Goal: Task Accomplishment & Management: Manage account settings

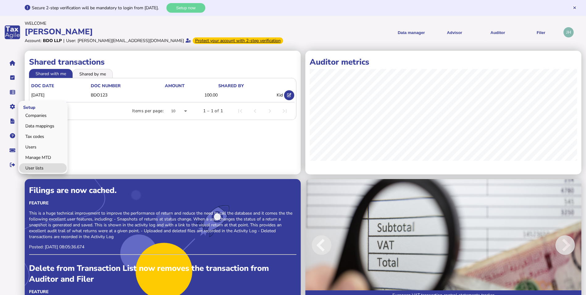
click at [41, 167] on link "User lists" at bounding box center [43, 168] width 48 height 10
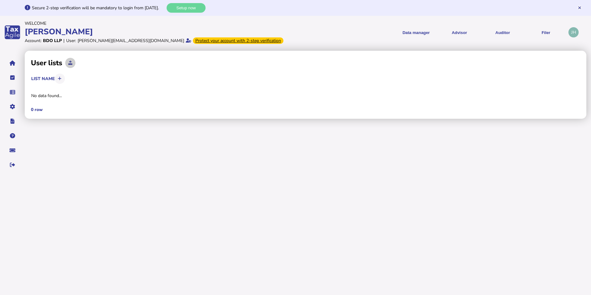
click at [68, 65] on button at bounding box center [70, 63] width 10 height 10
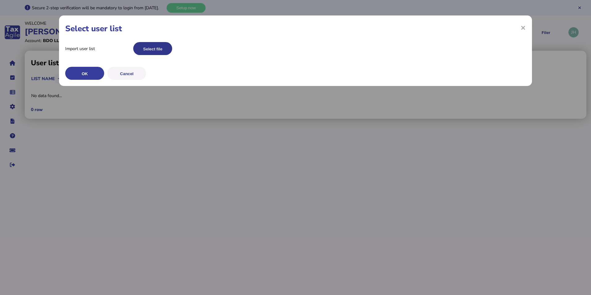
click at [163, 43] on button "Select file" at bounding box center [152, 48] width 39 height 13
click at [88, 75] on button "OK" at bounding box center [84, 73] width 39 height 13
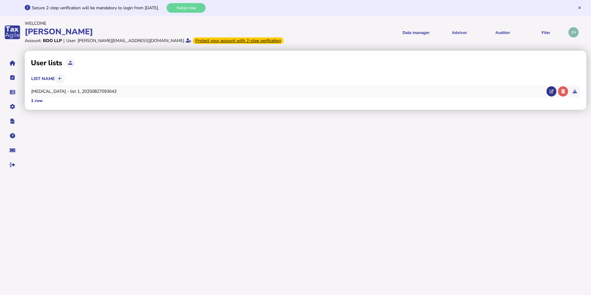
click at [549, 92] on button at bounding box center [551, 91] width 10 height 10
click at [0, 0] on div "× Name Elements Add a new element OK Cancel" at bounding box center [0, 0] width 0 height 0
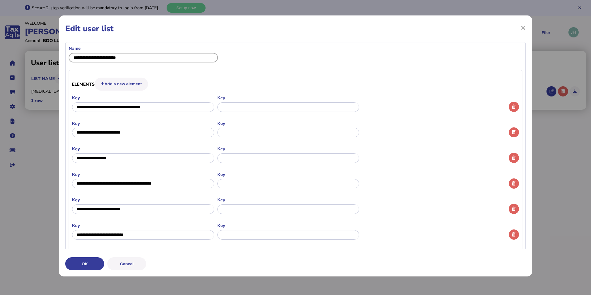
drag, startPoint x: 142, startPoint y: 55, endPoint x: 64, endPoint y: 58, distance: 78.2
click at [0, 0] on div "× Edit user list Name Elements Add a new element Key Key Key Key Key Key Key Ke…" at bounding box center [0, 0] width 0 height 0
click at [84, 57] on input "input" at bounding box center [143, 58] width 149 height 10
type input "********"
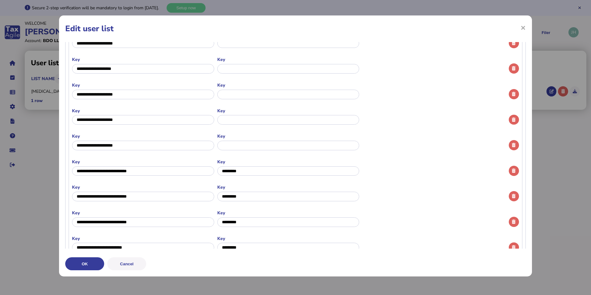
scroll to position [1174, 0]
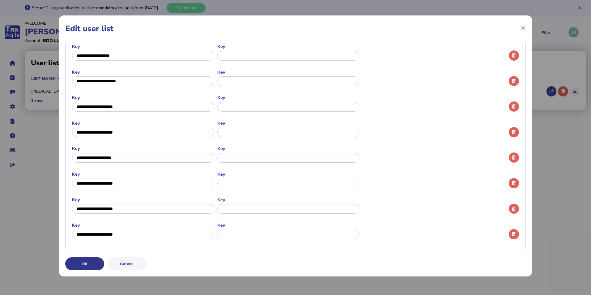
click at [0, 0] on button "OK" at bounding box center [0, 0] width 0 height 0
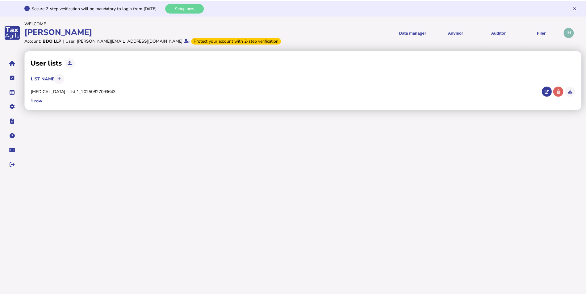
scroll to position [0, 0]
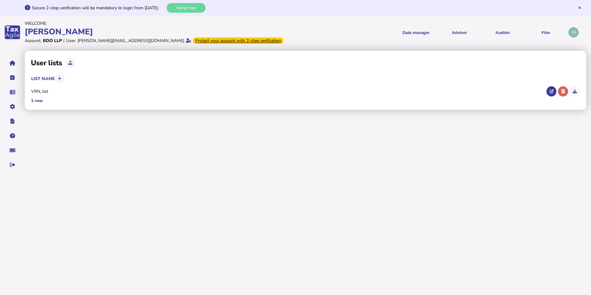
drag, startPoint x: 47, startPoint y: 125, endPoint x: 114, endPoint y: 115, distance: 67.3
click at [0, 0] on link "Data mappings" at bounding box center [0, 0] width 0 height 0
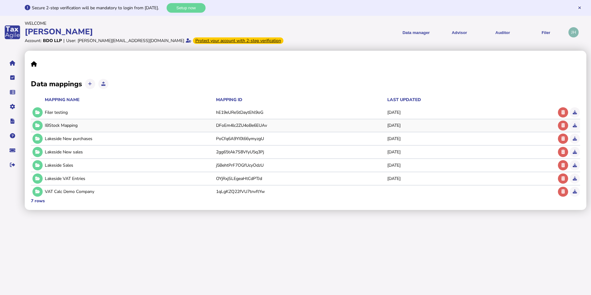
click at [57, 126] on div "IBStock Mapping" at bounding box center [129, 125] width 169 height 6
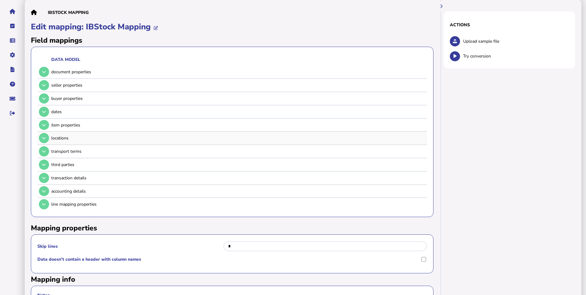
scroll to position [62, 0]
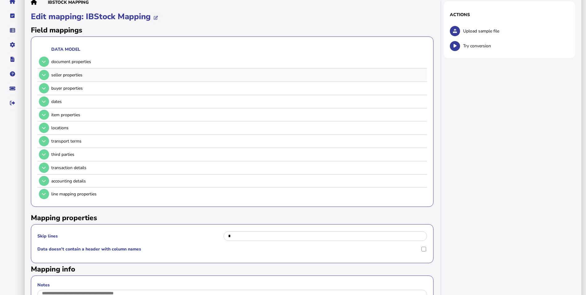
click at [113, 70] on div "seller properties" at bounding box center [231, 75] width 388 height 13
click at [68, 75] on div "seller properties" at bounding box center [238, 75] width 374 height 6
click at [42, 75] on icon at bounding box center [44, 75] width 4 height 4
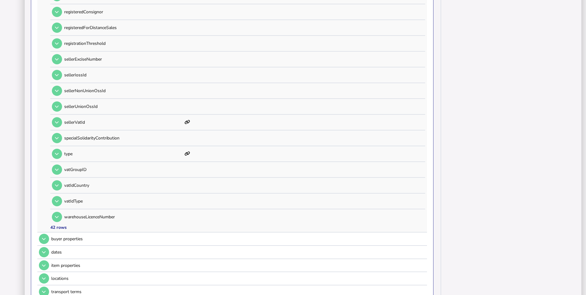
scroll to position [587, 0]
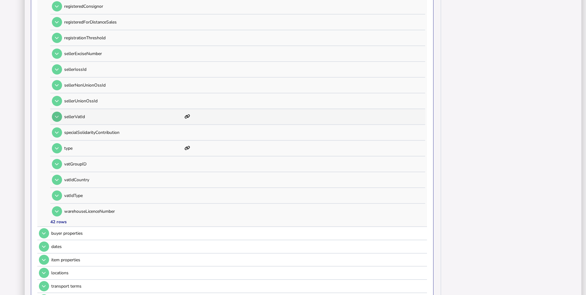
click at [55, 117] on button at bounding box center [57, 117] width 10 height 10
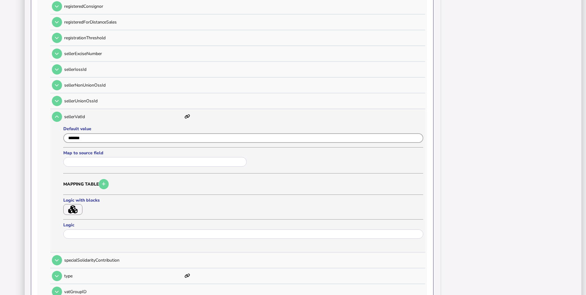
drag, startPoint x: 98, startPoint y: 140, endPoint x: 60, endPoint y: 140, distance: 37.7
click at [60, 140] on tr "sellerVatId Default value Map to source field Mapping table Logic with blocks L…" at bounding box center [237, 180] width 375 height 143
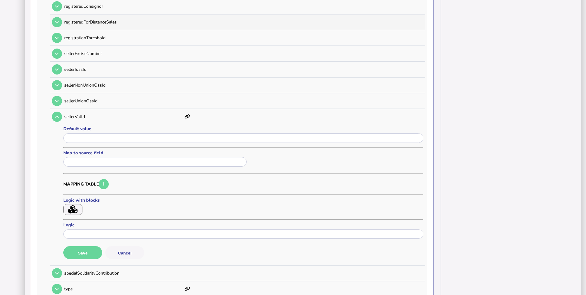
click at [77, 211] on icon "button" at bounding box center [72, 209] width 9 height 8
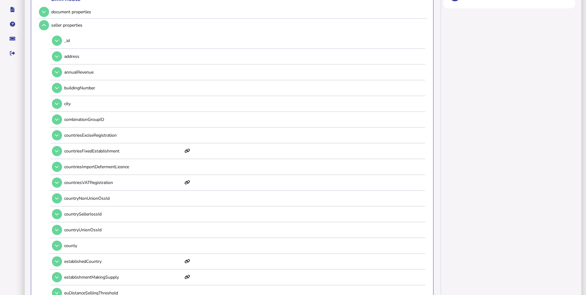
scroll to position [0, 0]
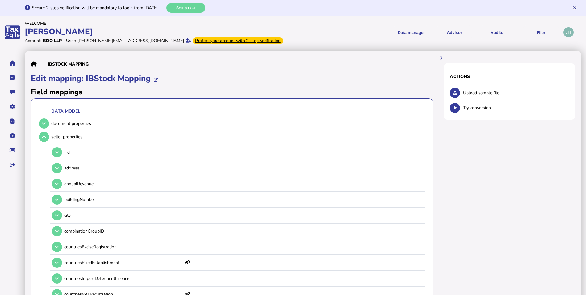
click at [489, 93] on span "Upload sample file" at bounding box center [517, 93] width 106 height 6
click at [458, 95] on button at bounding box center [455, 93] width 10 height 10
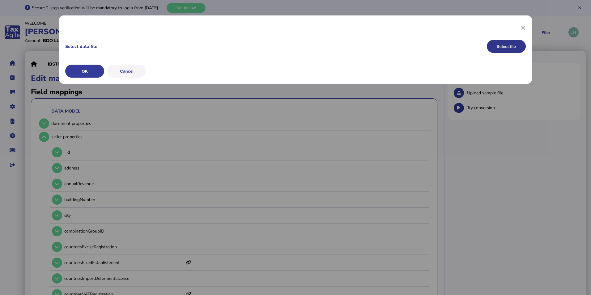
click at [496, 52] on button "Select file" at bounding box center [506, 46] width 39 height 13
click at [0, 0] on button "OK" at bounding box center [0, 0] width 0 height 0
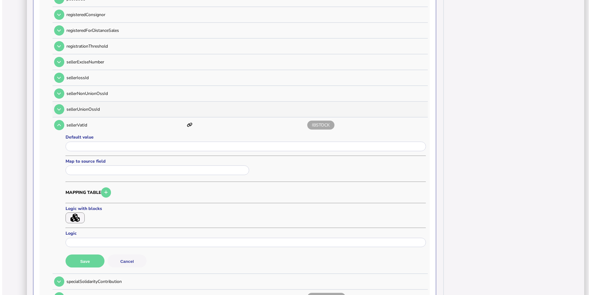
scroll to position [587, 0]
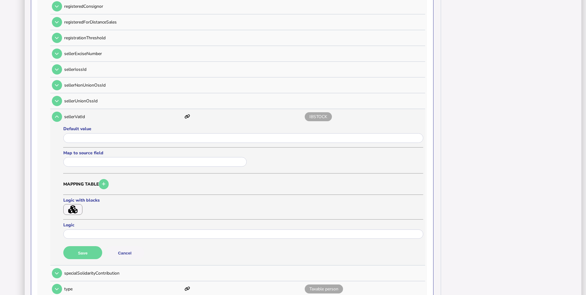
click at [78, 208] on button "button" at bounding box center [72, 209] width 19 height 11
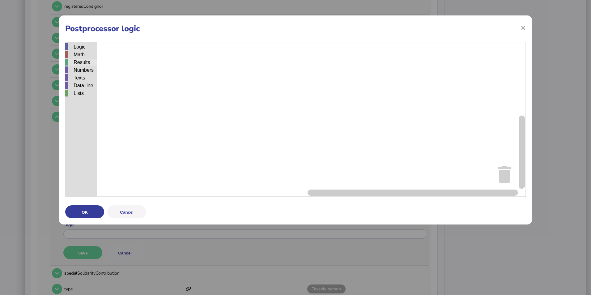
click at [81, 61] on div "Results" at bounding box center [81, 62] width 32 height 7
click at [157, 80] on div "Logic Math Results Numbers Texts Data line Lists return set field to value pers…" at bounding box center [295, 119] width 460 height 155
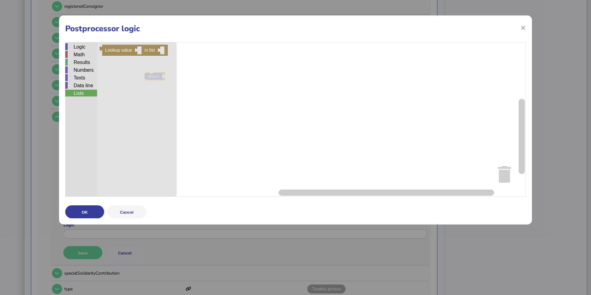
click at [82, 92] on div "Lists" at bounding box center [81, 93] width 32 height 7
click at [193, 109] on rect "Blockly Workspace" at bounding box center [295, 119] width 460 height 155
click at [83, 94] on div "Lists" at bounding box center [81, 93] width 32 height 7
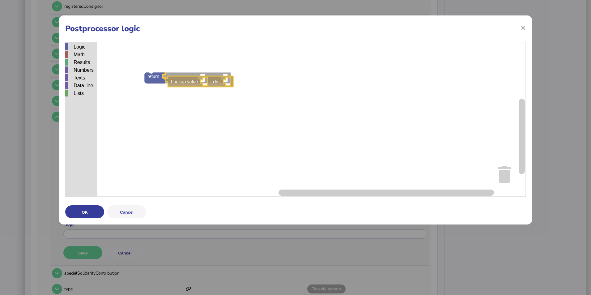
click at [186, 79] on div "Logic Math Results Numbers Texts Data line Lists return Lookup value in list Lo…" at bounding box center [295, 119] width 460 height 155
click at [202, 79] on rect "Blockly Workspace" at bounding box center [295, 119] width 460 height 155
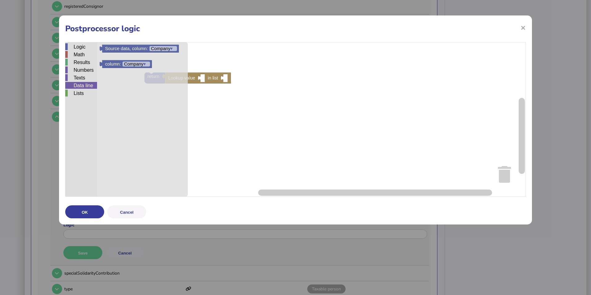
click at [92, 87] on div "Data line" at bounding box center [81, 85] width 32 height 7
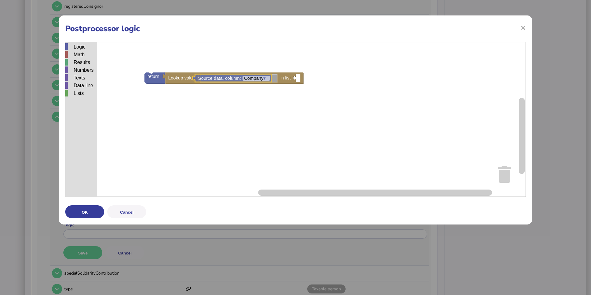
click at [237, 78] on div "Logic Math Results Numbers Texts Data line Lists return Lookup value in list So…" at bounding box center [295, 119] width 460 height 155
click at [229, 104] on rect "Blockly Workspace" at bounding box center [295, 119] width 460 height 155
click at [261, 78] on text "Company ▾" at bounding box center [260, 78] width 22 height 5
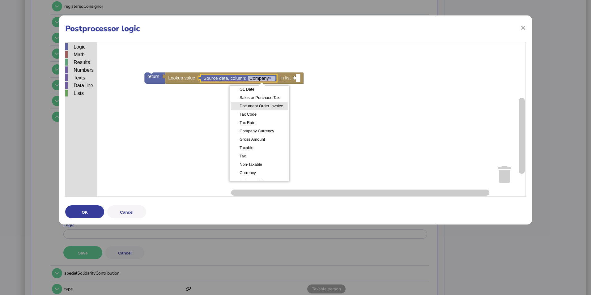
scroll to position [49, 0]
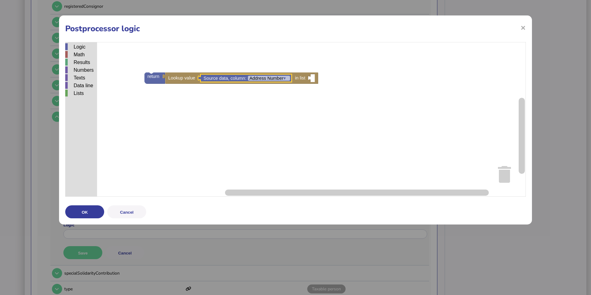
click at [216, 115] on rect "Blockly Workspace" at bounding box center [295, 119] width 460 height 155
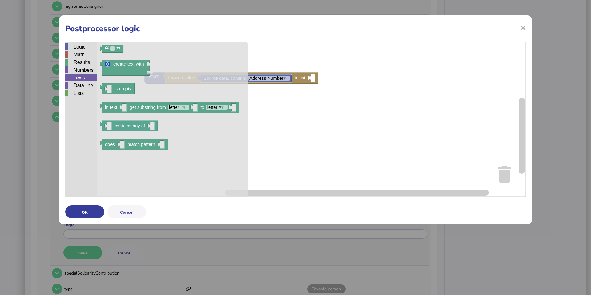
click at [89, 79] on div "Texts" at bounding box center [81, 77] width 32 height 7
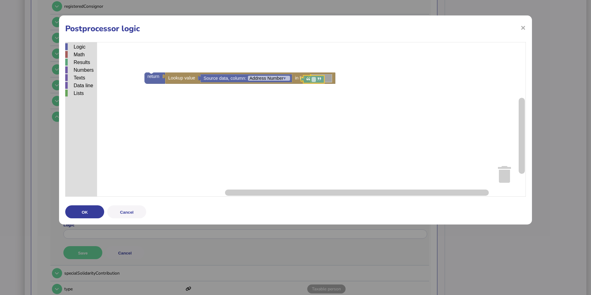
click at [315, 78] on div "Logic Math Results Numbers Texts Data line Lists return Lookup value in list So…" at bounding box center [295, 119] width 460 height 155
click at [321, 80] on text "Blockly Workspace" at bounding box center [320, 78] width 1 height 5
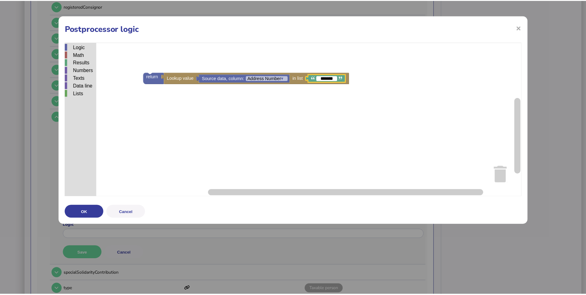
scroll to position [0, 0]
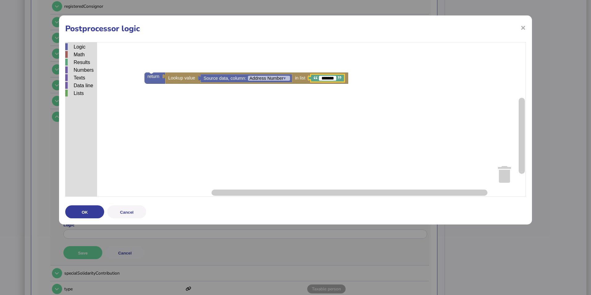
type input "********"
click at [319, 121] on rect "Blockly Workspace" at bounding box center [295, 119] width 460 height 155
click at [80, 210] on button "OK" at bounding box center [84, 211] width 39 height 13
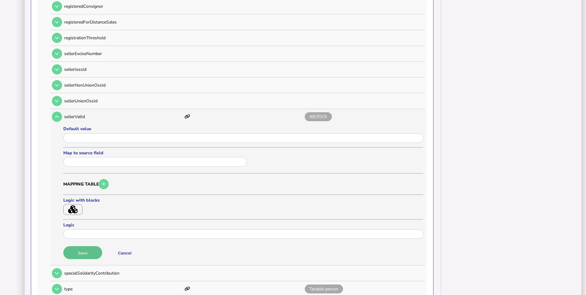
click at [76, 250] on button "Save" at bounding box center [82, 252] width 39 height 13
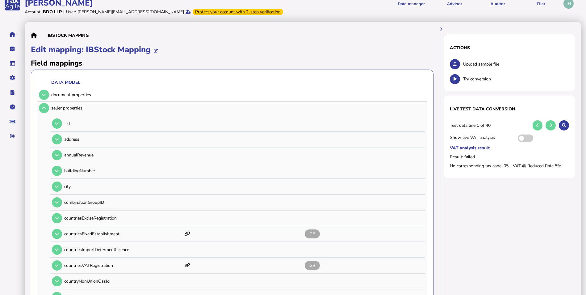
scroll to position [93, 0]
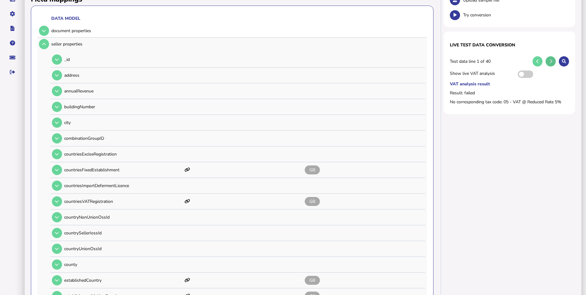
click at [550, 62] on icon at bounding box center [551, 61] width 2 height 4
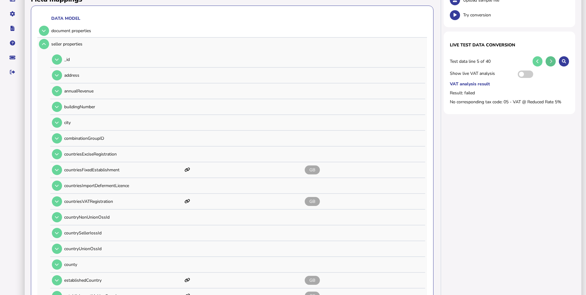
click at [550, 62] on icon at bounding box center [551, 61] width 2 height 4
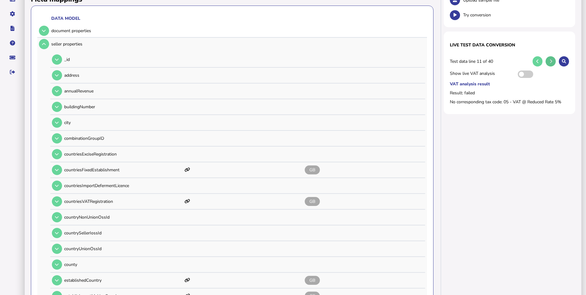
click at [550, 62] on icon at bounding box center [551, 61] width 2 height 4
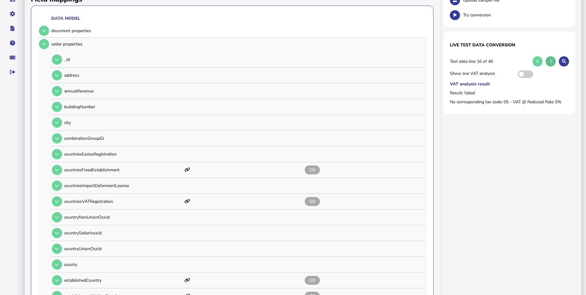
click at [550, 63] on icon at bounding box center [551, 61] width 2 height 4
click at [549, 63] on button at bounding box center [551, 61] width 10 height 10
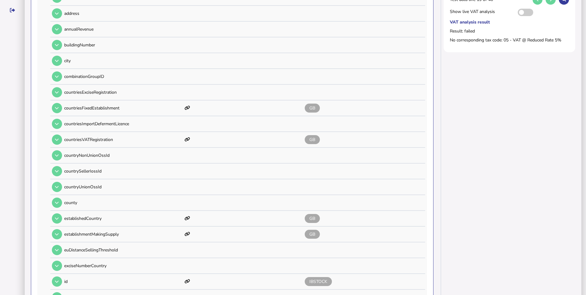
scroll to position [31, 0]
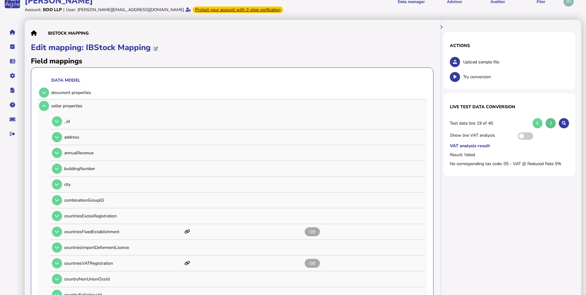
click at [553, 120] on button at bounding box center [551, 123] width 10 height 10
click at [553, 121] on button at bounding box center [551, 123] width 10 height 10
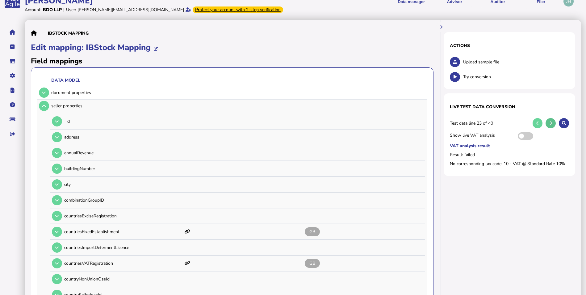
click at [552, 121] on button at bounding box center [551, 123] width 10 height 10
click at [551, 121] on button at bounding box center [551, 123] width 10 height 10
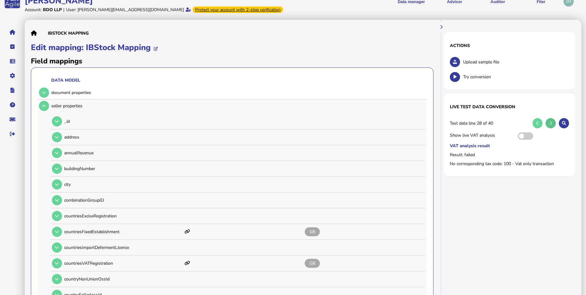
click at [551, 121] on button at bounding box center [551, 123] width 10 height 10
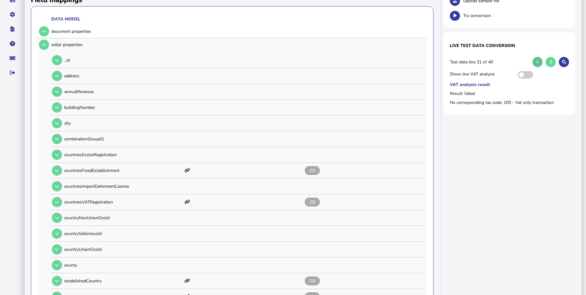
scroll to position [62, 0]
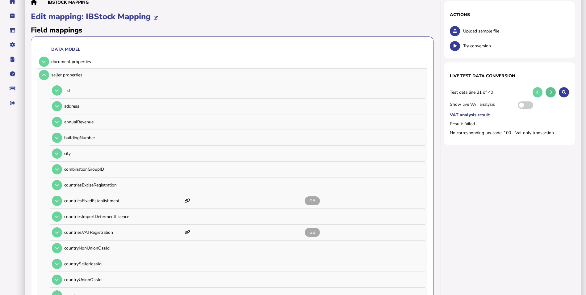
click at [552, 95] on button at bounding box center [551, 92] width 10 height 10
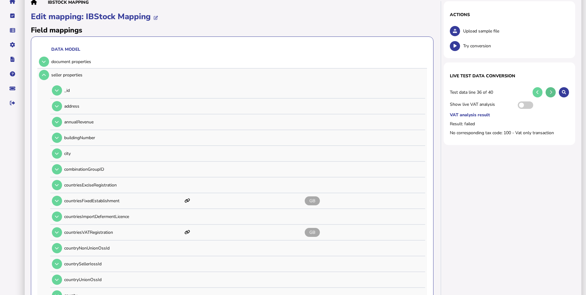
click at [552, 95] on button at bounding box center [551, 92] width 10 height 10
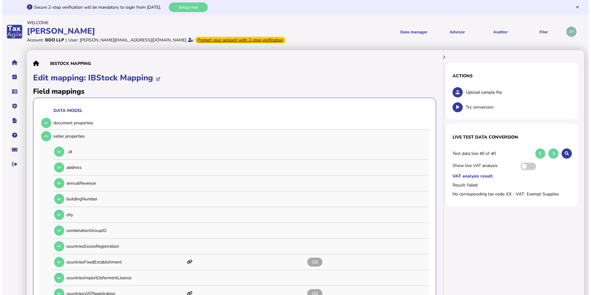
scroll to position [0, 0]
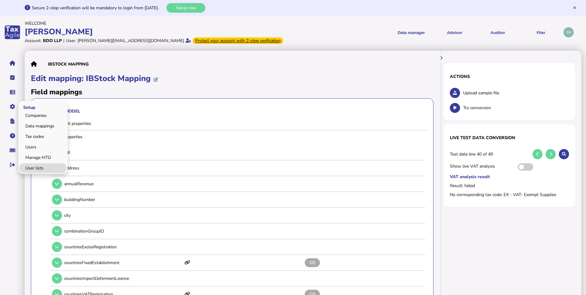
click at [37, 167] on link "User lists" at bounding box center [43, 168] width 48 height 10
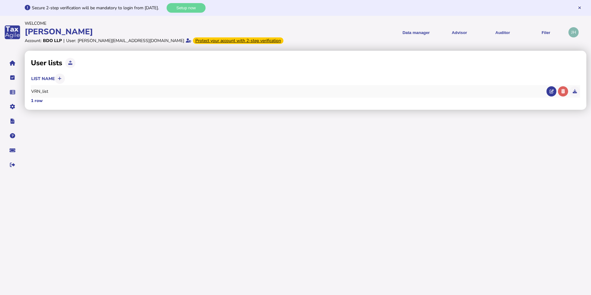
click at [41, 94] on div "VRN_list" at bounding box center [287, 91] width 513 height 6
drag, startPoint x: 47, startPoint y: 92, endPoint x: 57, endPoint y: 94, distance: 10.7
click at [47, 91] on div "VRN_list" at bounding box center [287, 91] width 513 height 6
click at [548, 93] on button at bounding box center [551, 91] width 10 height 10
click at [0, 0] on div "× Name Elements Add a new element OK Cancel" at bounding box center [0, 0] width 0 height 0
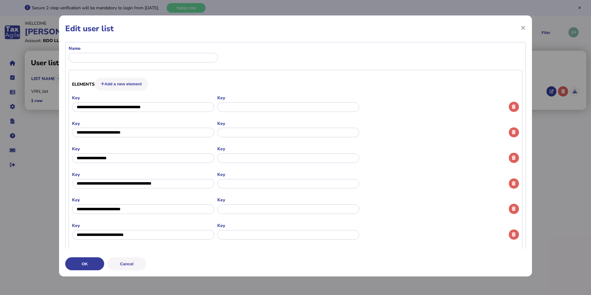
type input "********"
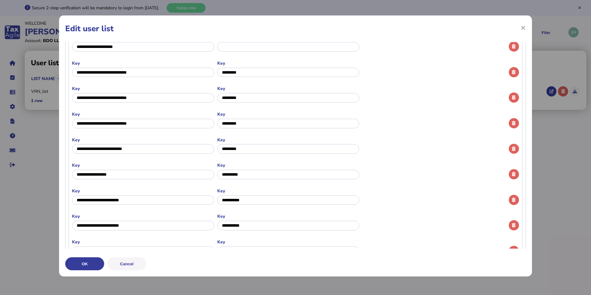
scroll to position [1357, 0]
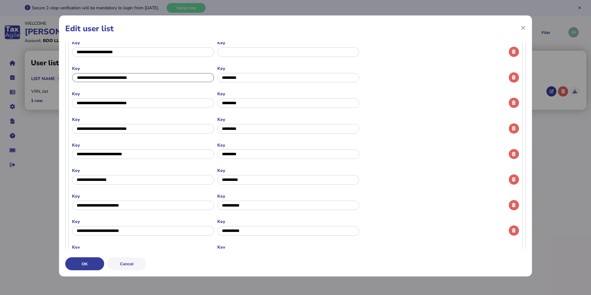
drag, startPoint x: 184, startPoint y: 75, endPoint x: 58, endPoint y: 74, distance: 125.8
click at [0, 0] on div "× Edit user list Name Elements Add a new element Key Key Key Key Key Key Key Ke…" at bounding box center [0, 0] width 0 height 0
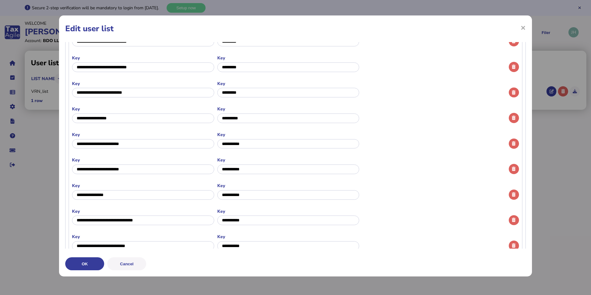
scroll to position [1418, 0]
drag, startPoint x: 153, startPoint y: 144, endPoint x: 21, endPoint y: 145, distance: 132.3
click at [0, 0] on div "× Edit user list Name Elements Add a new element Key Key Key Key Key Key Key Ke…" at bounding box center [0, 0] width 0 height 0
click at [0, 0] on span "×" at bounding box center [0, 0] width 0 height 0
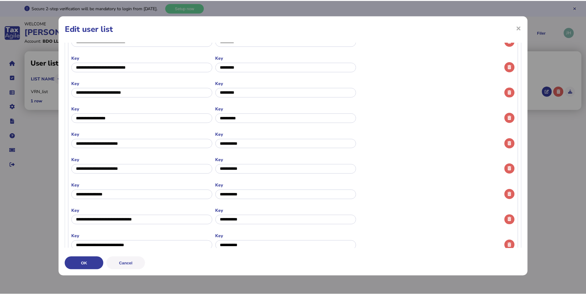
scroll to position [0, 0]
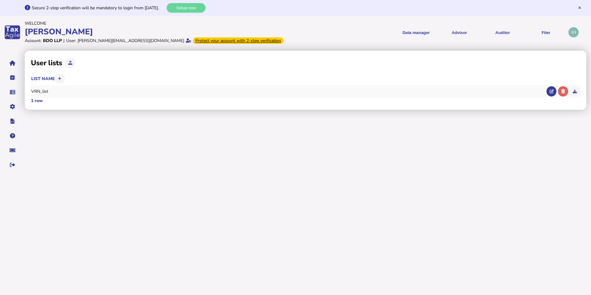
drag, startPoint x: 152, startPoint y: 125, endPoint x: 133, endPoint y: 87, distance: 43.3
click at [152, 125] on div "User lists List name VRN_list 1 row × Sure to delete this item? Yes No × Sure t…" at bounding box center [308, 112] width 566 height 126
drag, startPoint x: 40, startPoint y: 125, endPoint x: 58, endPoint y: 123, distance: 17.4
click at [40, 125] on link "Data mappings" at bounding box center [43, 126] width 48 height 10
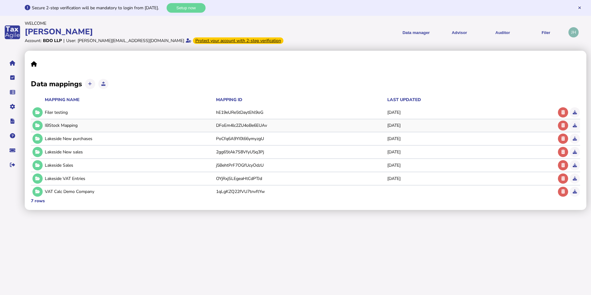
click at [64, 128] on div "IBStock Mapping" at bounding box center [129, 125] width 169 height 6
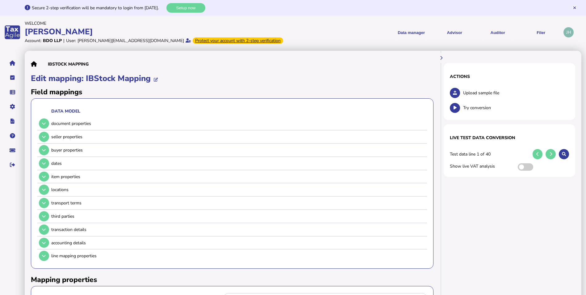
drag, startPoint x: 491, startPoint y: 93, endPoint x: 482, endPoint y: 97, distance: 10.2
click at [491, 93] on span "Upload sample file" at bounding box center [517, 93] width 106 height 6
click at [455, 90] on button at bounding box center [455, 93] width 10 height 10
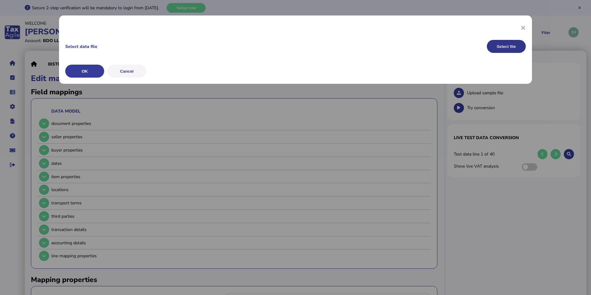
click at [509, 43] on button "Select file" at bounding box center [506, 46] width 39 height 13
click at [0, 0] on button "OK" at bounding box center [0, 0] width 0 height 0
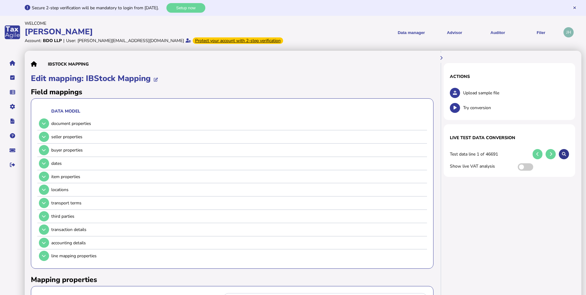
click at [566, 151] on button at bounding box center [564, 154] width 10 height 10
click at [46, 139] on button at bounding box center [44, 137] width 10 height 10
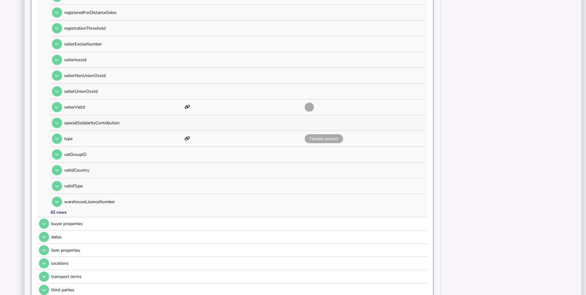
scroll to position [587, 0]
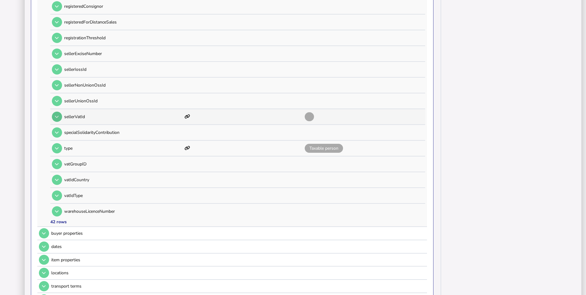
click at [56, 114] on button at bounding box center [57, 117] width 10 height 10
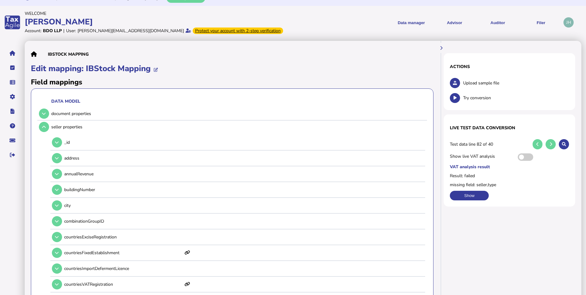
scroll to position [0, 0]
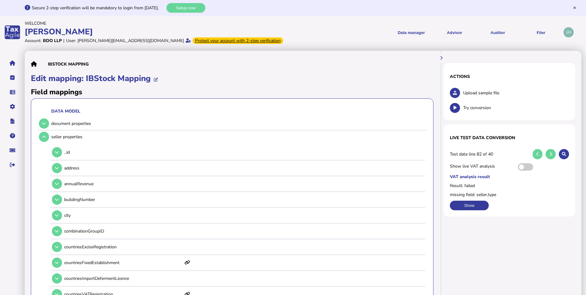
click at [471, 94] on span "Upload sample file" at bounding box center [517, 93] width 106 height 6
click at [457, 92] on icon at bounding box center [455, 93] width 4 height 4
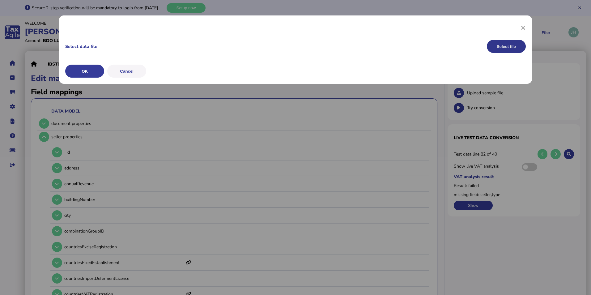
click at [500, 45] on button "Select file" at bounding box center [506, 46] width 39 height 13
click at [0, 0] on button "OK" at bounding box center [0, 0] width 0 height 0
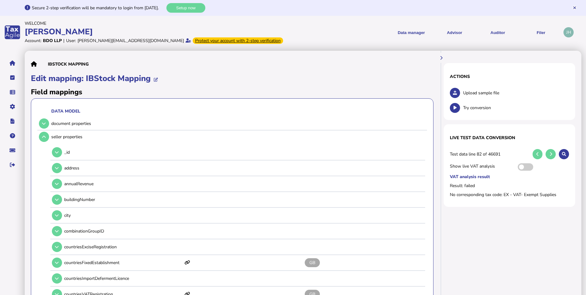
click at [478, 110] on span "Try conversion" at bounding box center [517, 108] width 106 height 6
click at [455, 112] on button at bounding box center [455, 108] width 10 height 10
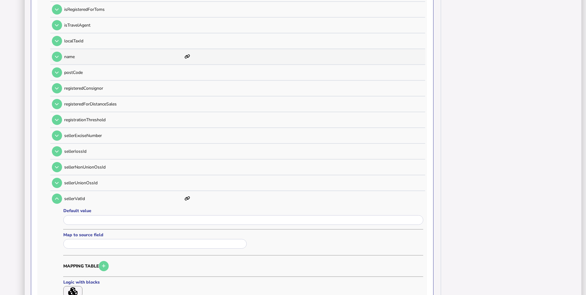
scroll to position [494, 0]
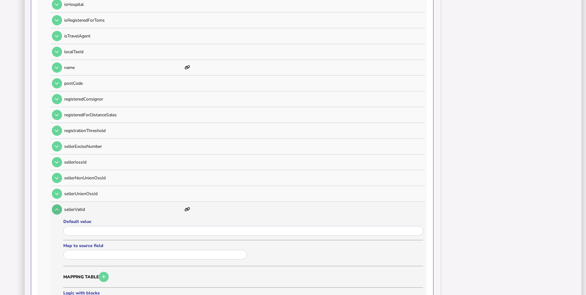
click at [56, 208] on icon at bounding box center [57, 209] width 4 height 4
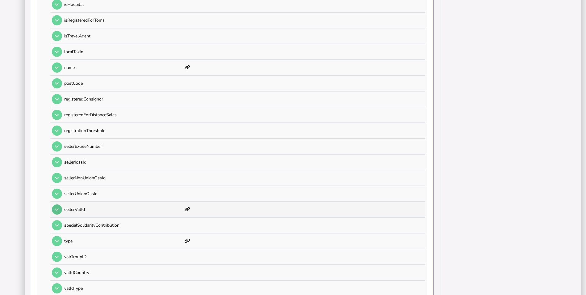
click at [56, 208] on icon at bounding box center [57, 209] width 4 height 4
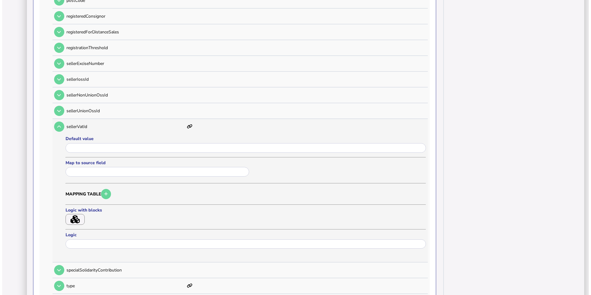
scroll to position [618, 0]
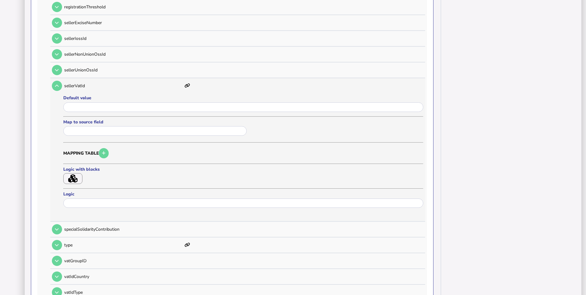
click at [77, 180] on icon "button" at bounding box center [72, 178] width 9 height 8
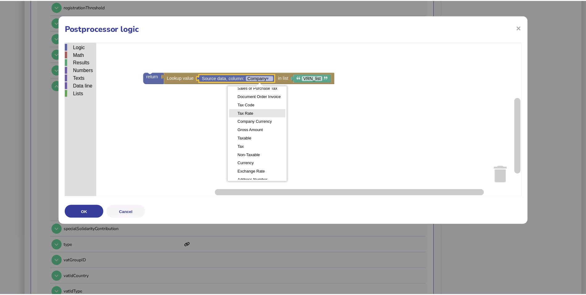
scroll to position [49, 0]
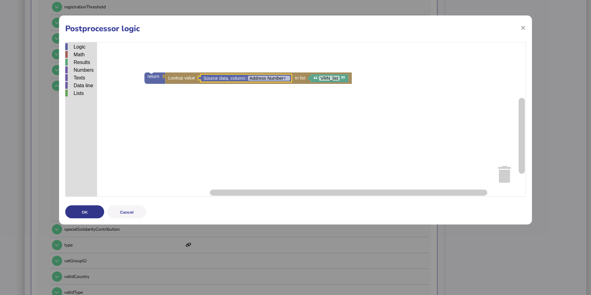
click at [85, 207] on button "OK" at bounding box center [84, 211] width 39 height 13
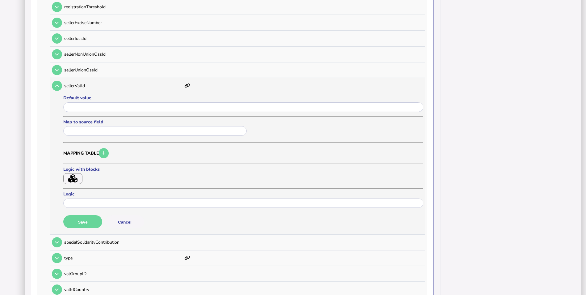
click at [83, 220] on button "Save" at bounding box center [82, 221] width 39 height 13
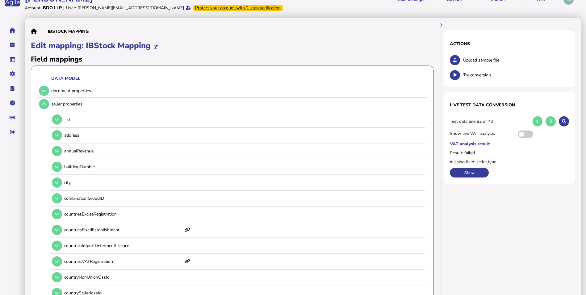
scroll to position [0, 0]
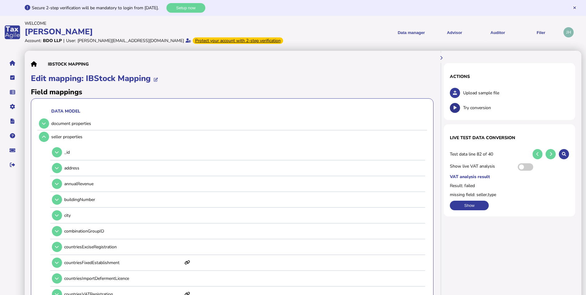
click at [457, 108] on button at bounding box center [455, 108] width 10 height 10
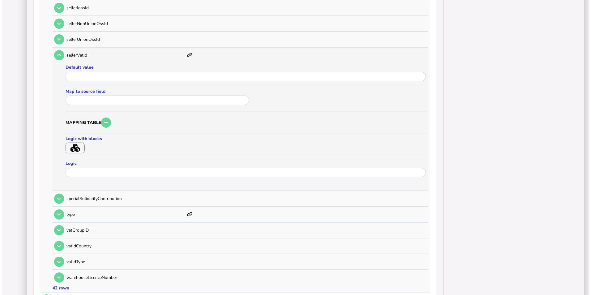
scroll to position [649, 0]
click at [75, 148] on icon "button" at bounding box center [72, 147] width 9 height 8
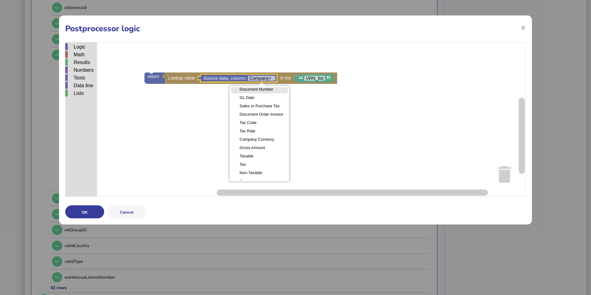
scroll to position [49, 0]
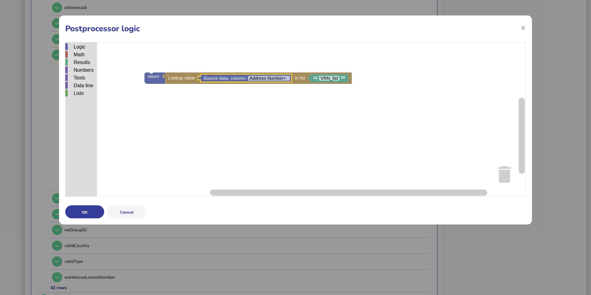
click at [247, 132] on rect "Blockly Workspace" at bounding box center [295, 119] width 460 height 155
click at [91, 209] on button "OK" at bounding box center [84, 211] width 39 height 13
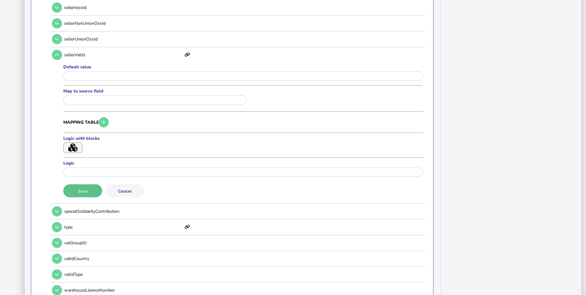
click at [87, 191] on button "Save" at bounding box center [82, 190] width 39 height 13
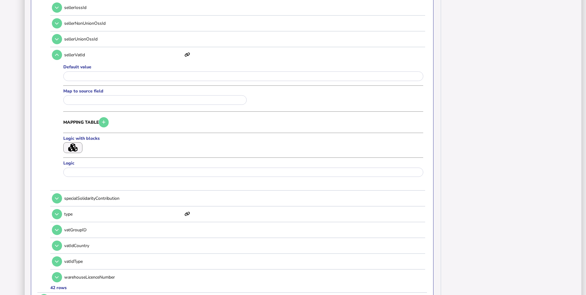
click at [77, 146] on icon "button" at bounding box center [72, 147] width 9 height 8
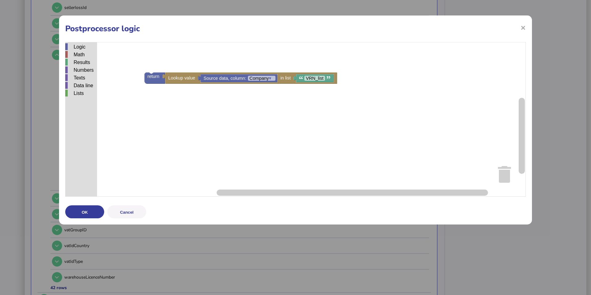
click at [526, 25] on div "× Postprocessor logic Logic Math Results Numbers Texts Data line Lists Source d…" at bounding box center [295, 119] width 473 height 209
click at [523, 27] on span "×" at bounding box center [522, 28] width 5 height 12
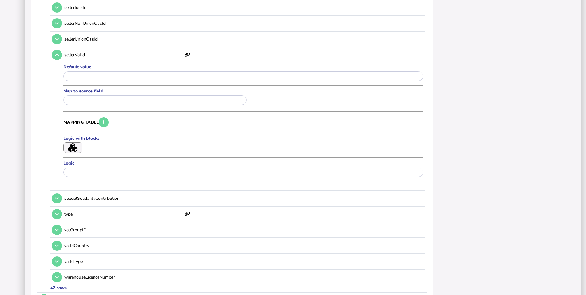
click at [73, 144] on icon "button" at bounding box center [72, 147] width 9 height 8
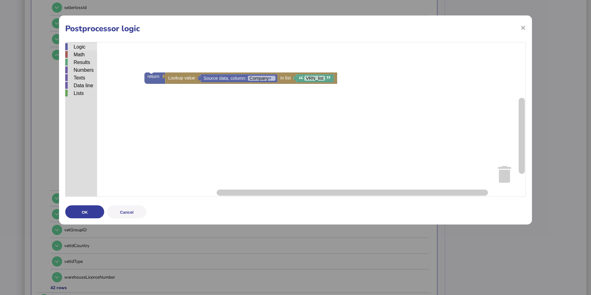
click at [73, 48] on div "Logic" at bounding box center [81, 46] width 32 height 7
click at [155, 60] on div "Logic Math Results Numbers Texts Data line Lists if do Source data, column: Com…" at bounding box center [295, 119] width 460 height 155
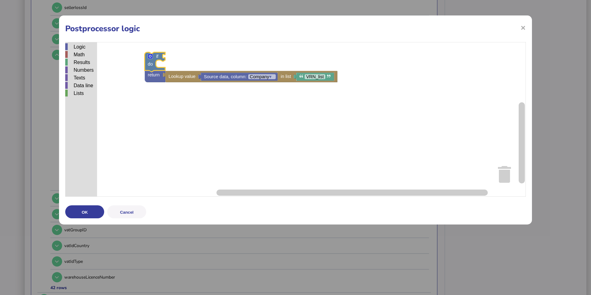
click at [177, 54] on rect "Blockly Workspace" at bounding box center [295, 119] width 460 height 155
click at [80, 91] on div "Lists" at bounding box center [81, 93] width 32 height 7
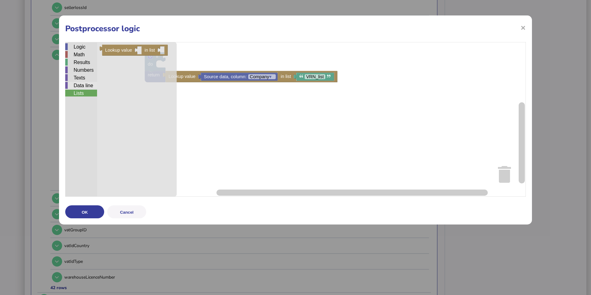
click at [83, 86] on div "Data line" at bounding box center [81, 85] width 32 height 7
click at [83, 95] on div "Lists" at bounding box center [81, 93] width 32 height 7
click at [81, 46] on div "Logic" at bounding box center [81, 46] width 32 height 7
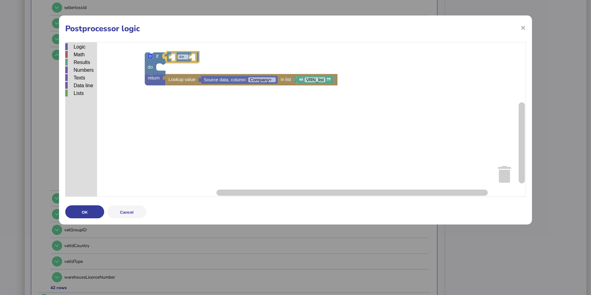
click at [187, 56] on div "Logic Math Results Numbers Texts Data line Lists if do Source data, column: Com…" at bounding box center [295, 119] width 460 height 155
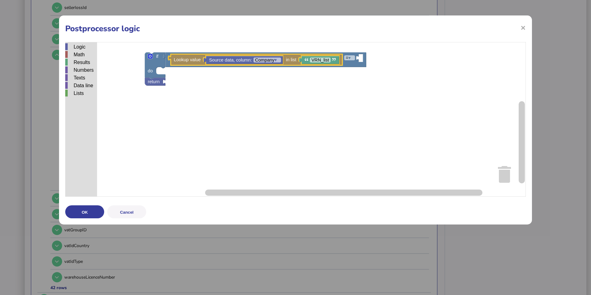
click at [258, 88] on rect "Blockly Workspace" at bounding box center [295, 119] width 460 height 155
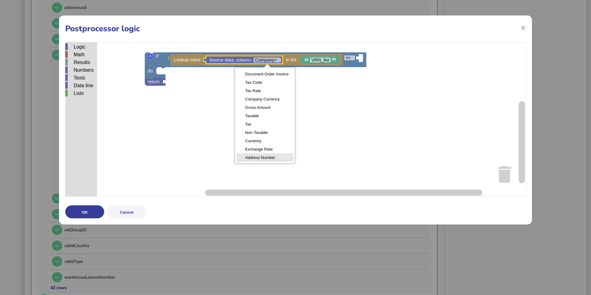
drag, startPoint x: 270, startPoint y: 158, endPoint x: 274, endPoint y: 147, distance: 11.4
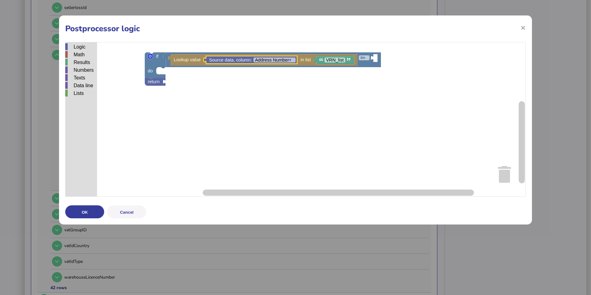
click at [363, 88] on rect "Blockly Workspace" at bounding box center [295, 119] width 460 height 155
click at [85, 80] on div "Texts" at bounding box center [81, 77] width 32 height 7
click at [386, 59] on div "Logic Math Results Numbers Texts Data line Lists if do return = ▾ VRN_list Look…" at bounding box center [295, 119] width 460 height 155
click at [210, 94] on rect "Blockly Workspace" at bounding box center [295, 119] width 460 height 155
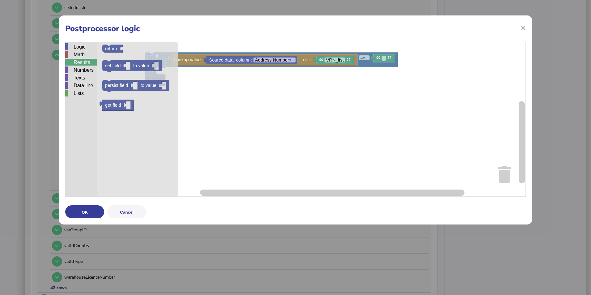
click at [89, 61] on div "Results" at bounding box center [81, 62] width 32 height 7
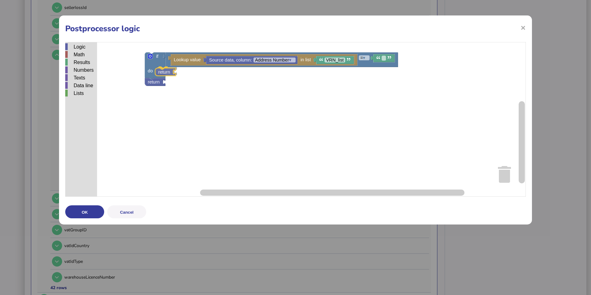
click at [164, 71] on div "Logic Math Results Numbers Texts Data line Lists if do return = ▾ VRN_list Look…" at bounding box center [295, 119] width 460 height 155
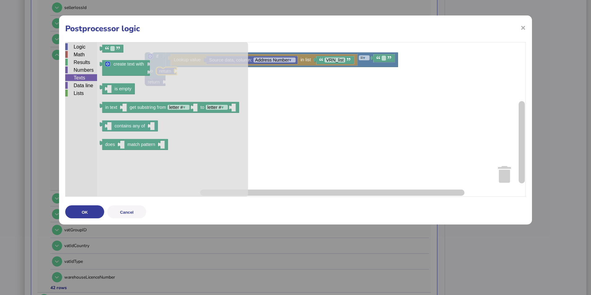
click at [87, 79] on div "Texts" at bounding box center [81, 77] width 32 height 7
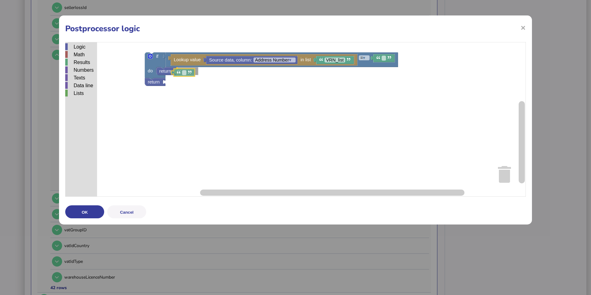
click at [191, 72] on div "Logic Math Results Numbers Texts Data line Lists if do return = ▾ VRN_list Look…" at bounding box center [295, 119] width 460 height 155
click at [188, 73] on rect "Blockly Workspace" at bounding box center [187, 71] width 4 height 5
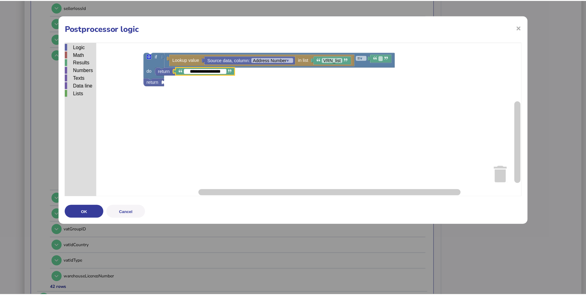
scroll to position [0, 0]
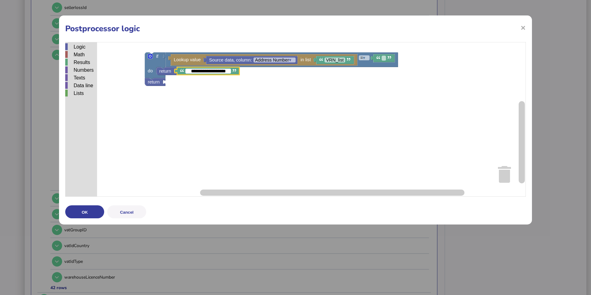
type input "**********"
click at [306, 94] on rect "Blockly Workspace" at bounding box center [295, 119] width 460 height 155
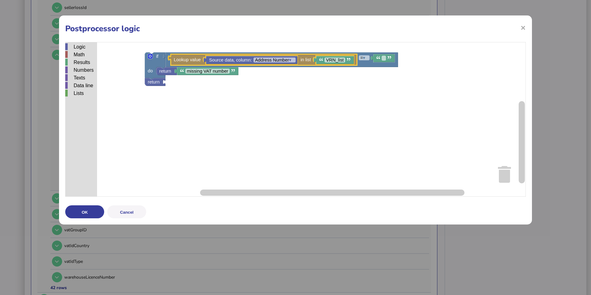
click at [199, 94] on rect "Blockly Workspace" at bounding box center [295, 119] width 460 height 155
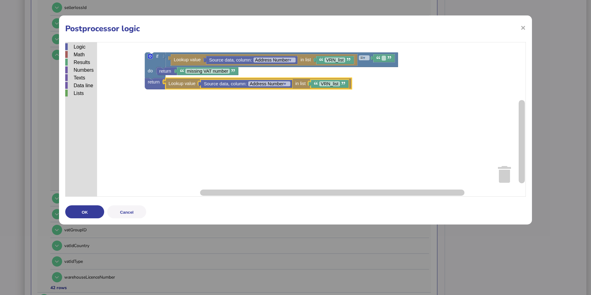
click at [206, 116] on rect "Blockly Workspace" at bounding box center [295, 119] width 460 height 155
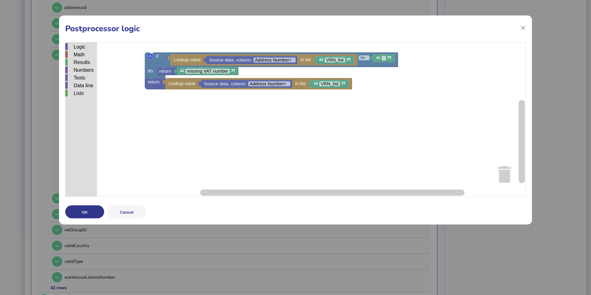
click at [93, 208] on button "OK" at bounding box center [84, 211] width 39 height 13
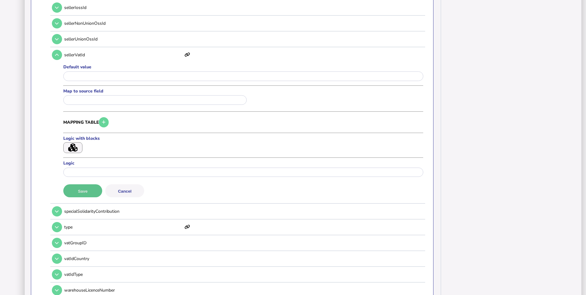
click at [89, 191] on button "Save" at bounding box center [82, 190] width 39 height 13
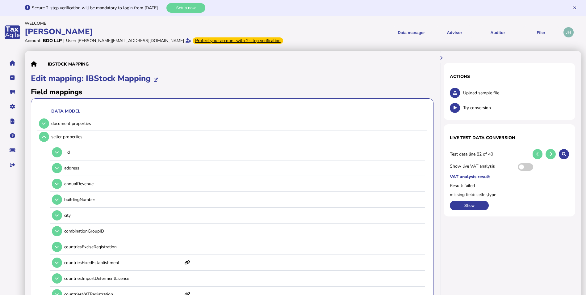
click at [472, 91] on span "Upload sample file" at bounding box center [517, 93] width 106 height 6
click at [458, 93] on button at bounding box center [455, 93] width 10 height 10
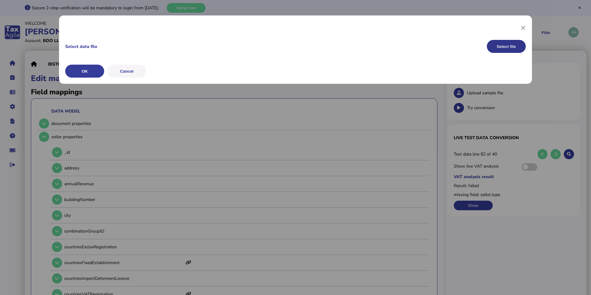
click at [521, 44] on button "Select file" at bounding box center [506, 46] width 39 height 13
click at [0, 0] on button "OK" at bounding box center [0, 0] width 0 height 0
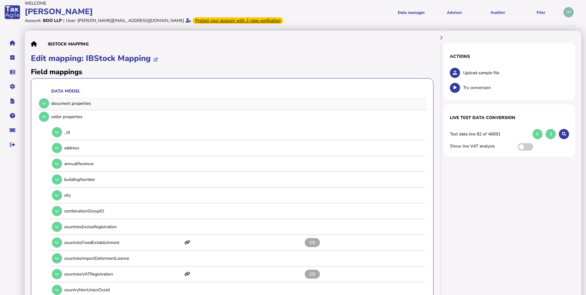
scroll to position [31, 0]
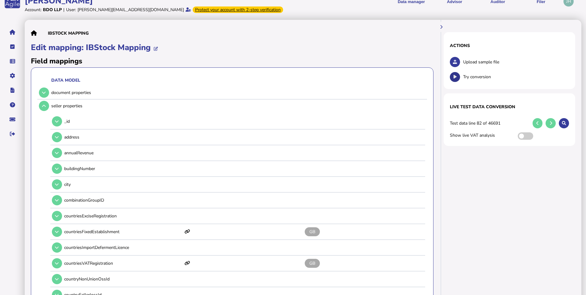
click at [459, 77] on button at bounding box center [455, 77] width 10 height 10
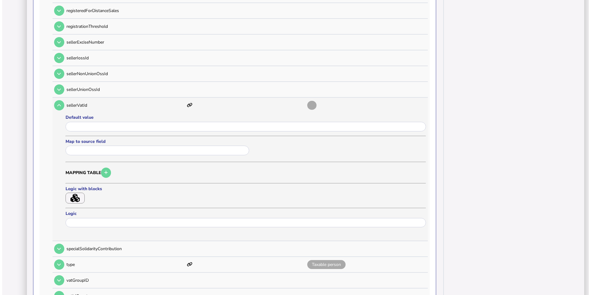
scroll to position [618, 0]
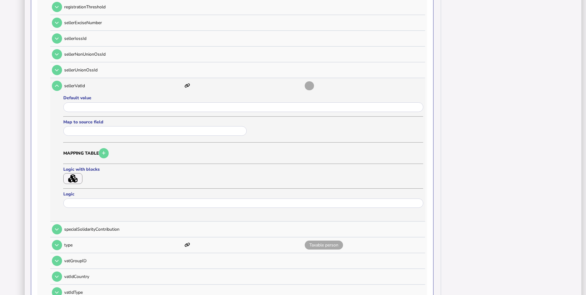
click at [70, 176] on icon "button" at bounding box center [72, 178] width 9 height 8
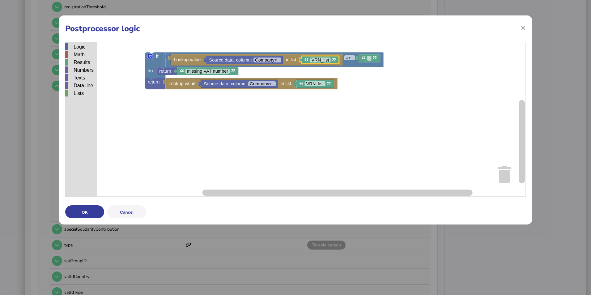
click at [321, 99] on rect "Blockly Workspace" at bounding box center [295, 119] width 460 height 155
click at [298, 110] on rect "Blockly Workspace" at bounding box center [295, 119] width 460 height 155
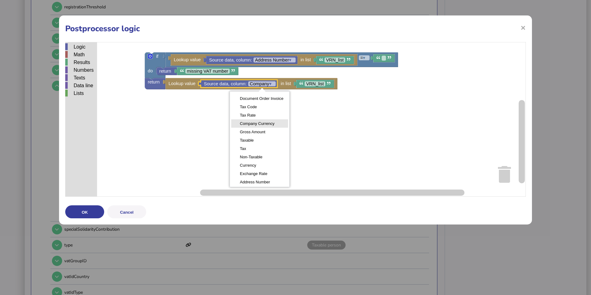
scroll to position [49, 0]
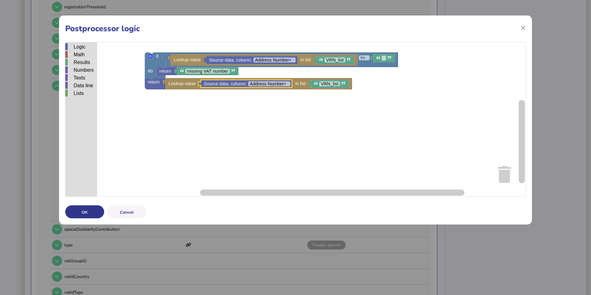
click at [83, 216] on button "OK" at bounding box center [84, 211] width 39 height 13
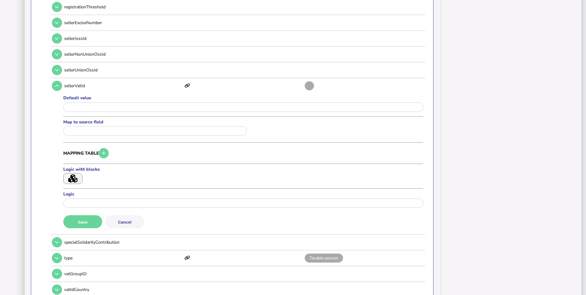
click at [88, 218] on button "Save" at bounding box center [82, 221] width 39 height 13
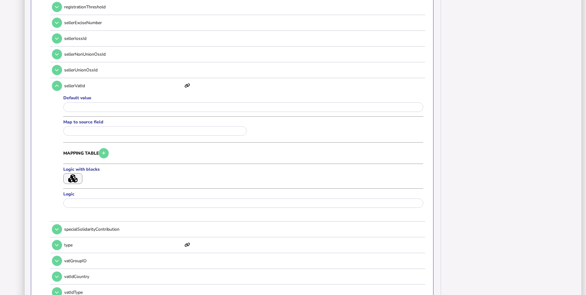
click at [74, 180] on icon "button" at bounding box center [72, 178] width 9 height 8
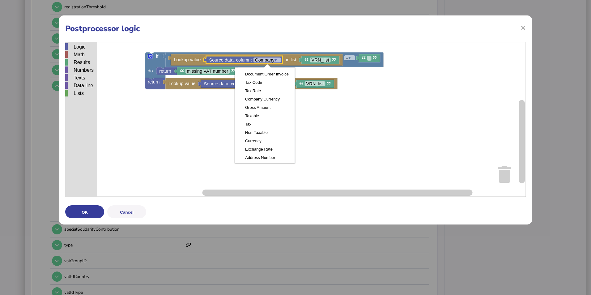
click at [185, 119] on rect "Blockly Workspace" at bounding box center [295, 119] width 460 height 155
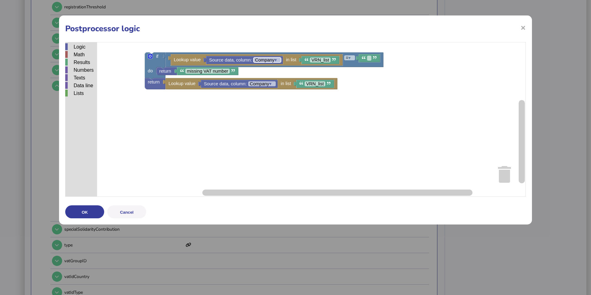
click at [269, 59] on text "Company ▾" at bounding box center [266, 59] width 22 height 5
click at [193, 149] on rect "Blockly Workspace" at bounding box center [295, 119] width 460 height 155
click at [524, 28] on span "×" at bounding box center [522, 28] width 5 height 12
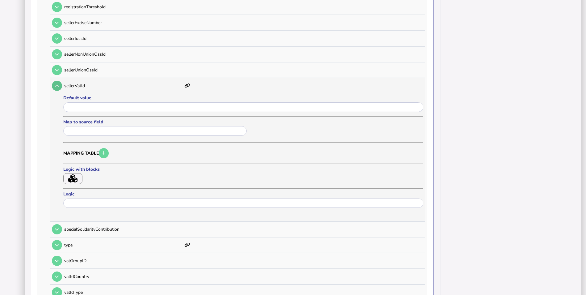
click at [57, 86] on icon at bounding box center [57, 86] width 4 height 4
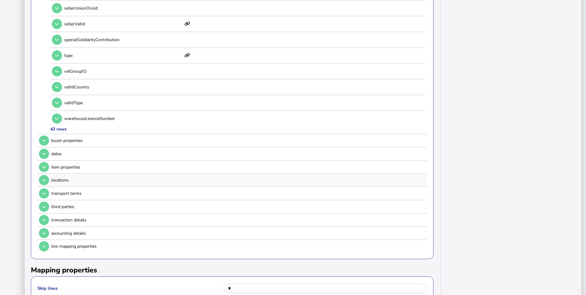
scroll to position [789, 0]
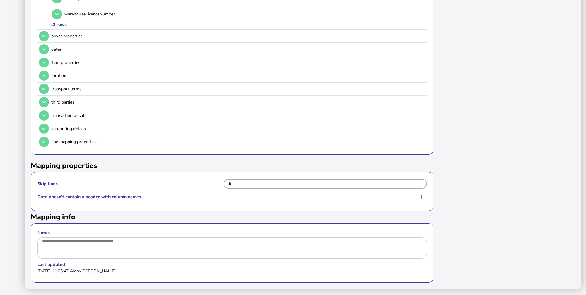
click at [236, 179] on input "*" at bounding box center [326, 184] width 204 height 10
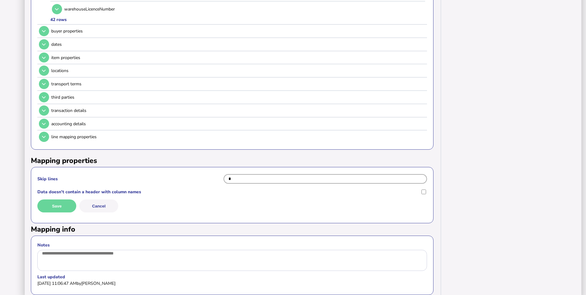
type input "*"
click at [77, 206] on div "Save Cancel" at bounding box center [232, 205] width 390 height 13
click at [68, 207] on button "Save" at bounding box center [56, 205] width 39 height 13
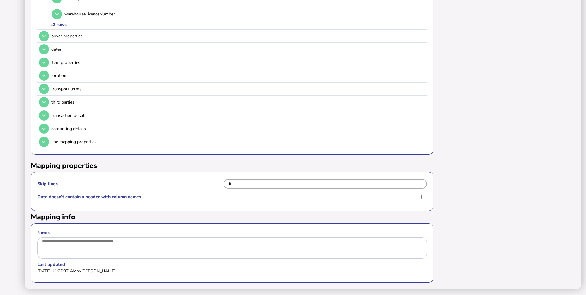
click at [254, 179] on input "*" at bounding box center [326, 184] width 204 height 10
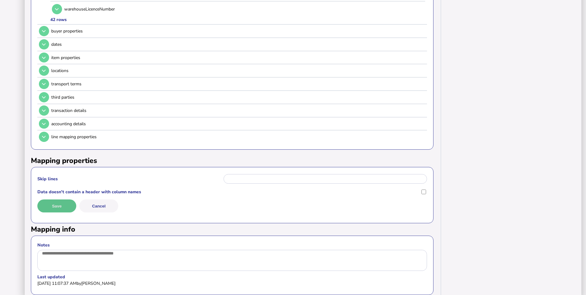
click at [59, 209] on button "Save" at bounding box center [56, 205] width 39 height 13
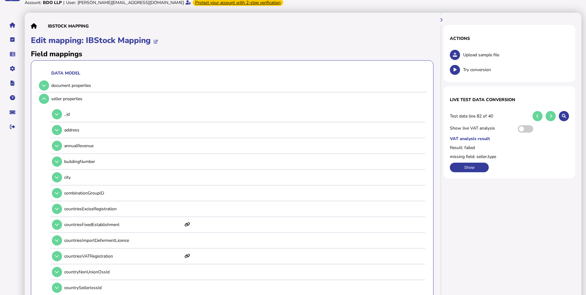
scroll to position [0, 0]
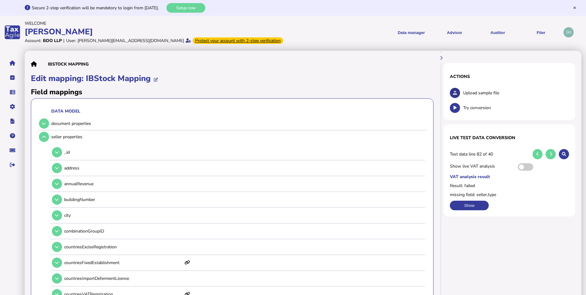
click at [459, 93] on button at bounding box center [455, 93] width 10 height 10
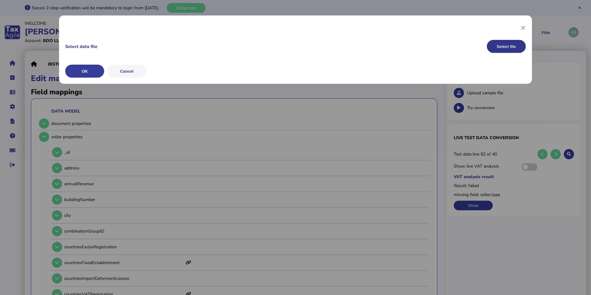
click at [508, 42] on button "Select file" at bounding box center [506, 46] width 39 height 13
click at [0, 0] on button "OK" at bounding box center [0, 0] width 0 height 0
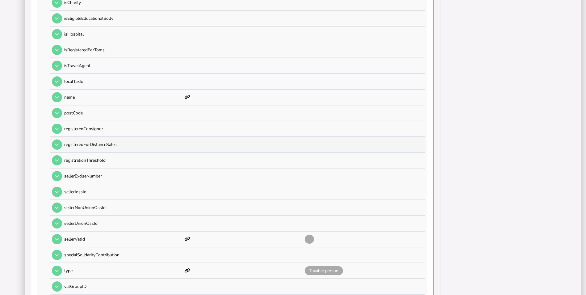
scroll to position [494, 0]
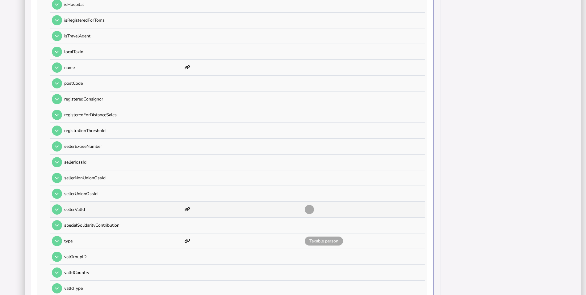
click at [73, 208] on p "sellerVatId" at bounding box center [123, 209] width 118 height 6
click at [53, 205] on td at bounding box center [56, 209] width 12 height 13
click at [55, 208] on icon at bounding box center [57, 209] width 4 height 4
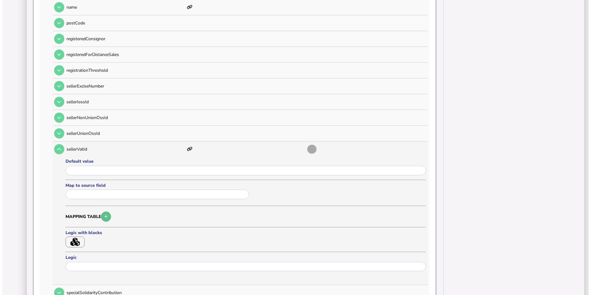
scroll to position [587, 0]
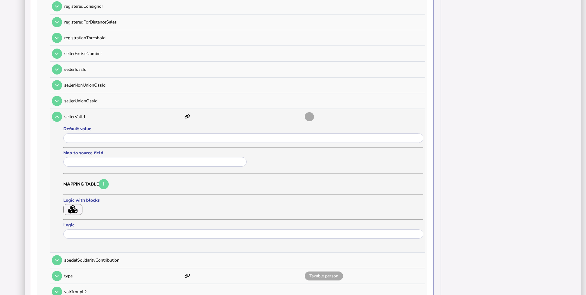
click at [75, 210] on icon "button" at bounding box center [72, 209] width 9 height 8
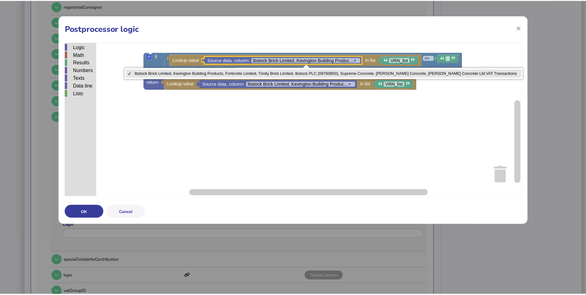
scroll to position [0, 0]
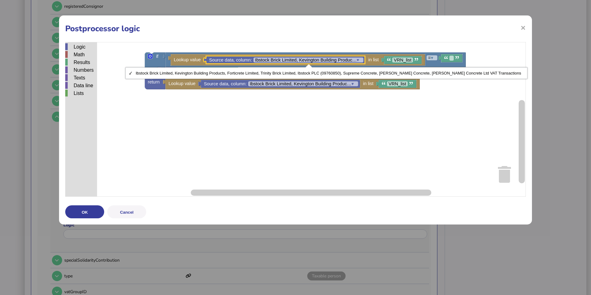
click at [282, 116] on rect "Blockly Workspace" at bounding box center [295, 119] width 460 height 155
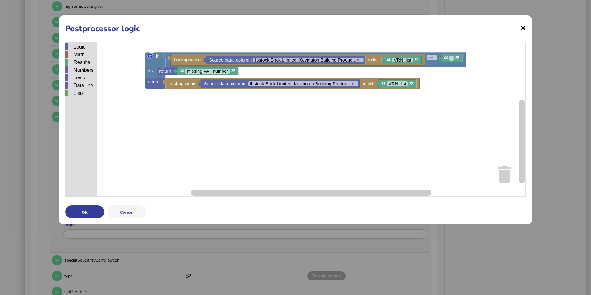
click at [525, 28] on span "×" at bounding box center [522, 28] width 5 height 12
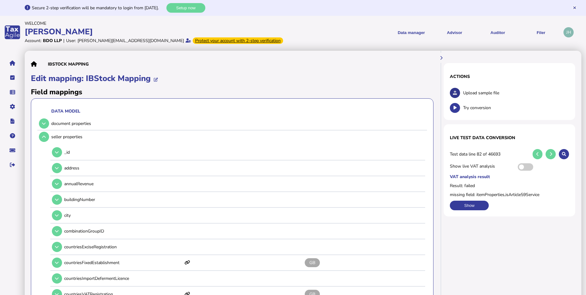
click at [459, 93] on button at bounding box center [455, 93] width 10 height 10
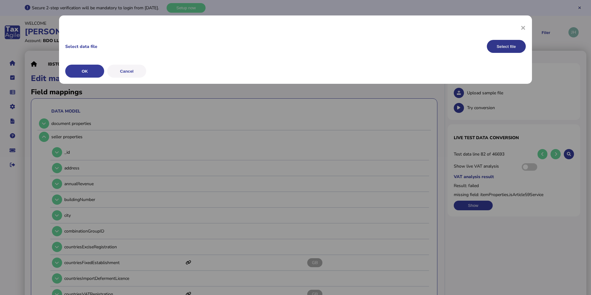
click at [504, 51] on button "Select file" at bounding box center [506, 46] width 39 height 13
click at [0, 0] on button "OK" at bounding box center [0, 0] width 0 height 0
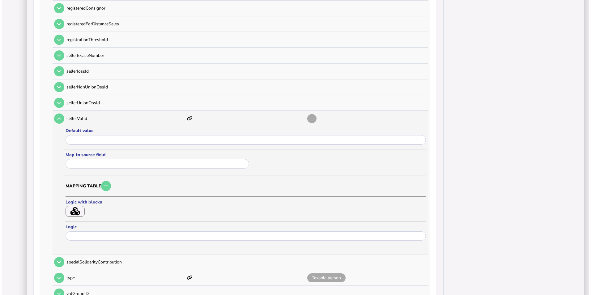
scroll to position [587, 0]
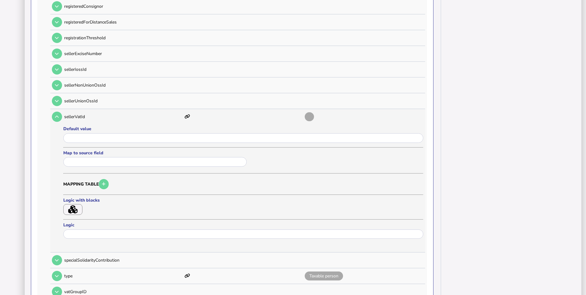
click at [74, 205] on icon "button" at bounding box center [72, 209] width 9 height 8
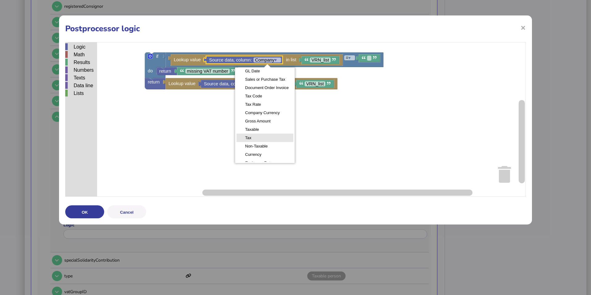
scroll to position [49, 0]
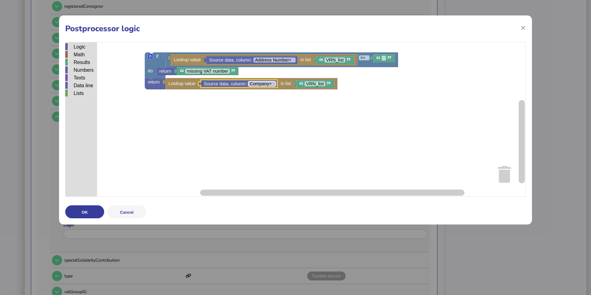
click at [263, 83] on text "Company ▾" at bounding box center [261, 83] width 22 height 5
click at [93, 214] on button "OK" at bounding box center [84, 211] width 39 height 13
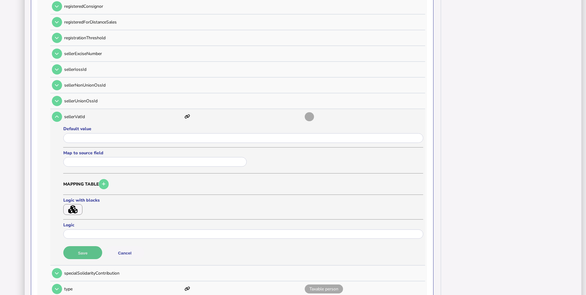
click at [87, 254] on button "Save" at bounding box center [82, 252] width 39 height 13
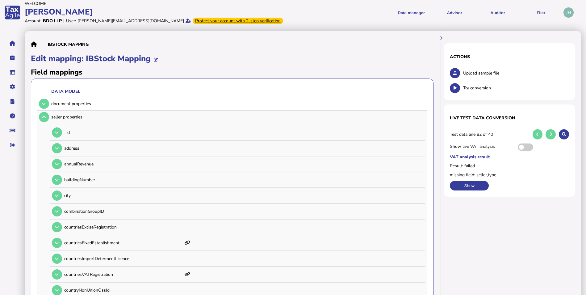
scroll to position [31, 0]
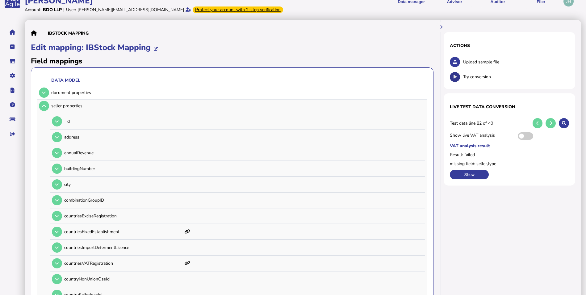
click at [454, 79] on icon at bounding box center [455, 77] width 3 height 4
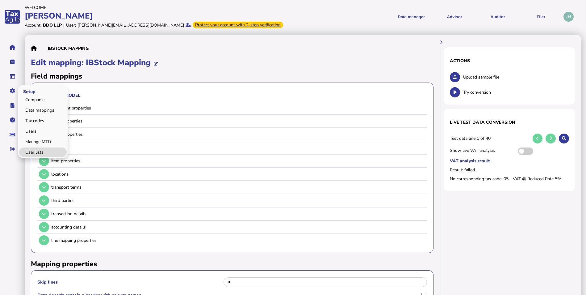
click at [34, 150] on link "User lists" at bounding box center [43, 152] width 48 height 10
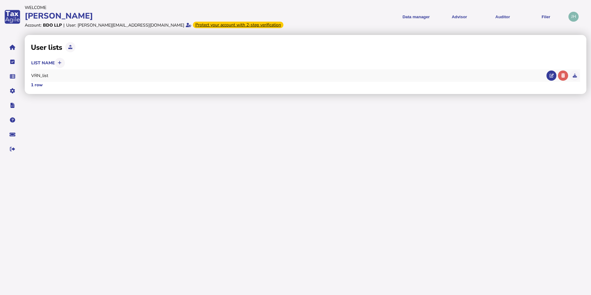
click at [44, 76] on div "VRN_list" at bounding box center [287, 76] width 513 height 6
click at [564, 77] on icon at bounding box center [563, 76] width 4 height 4
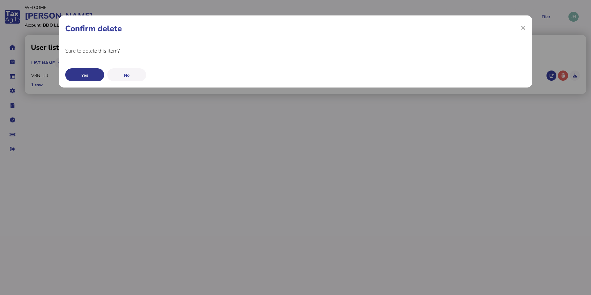
click at [86, 73] on button "Yes" at bounding box center [84, 74] width 39 height 13
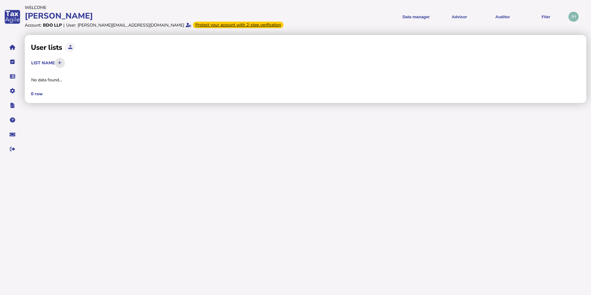
click at [61, 60] on button at bounding box center [60, 63] width 10 height 10
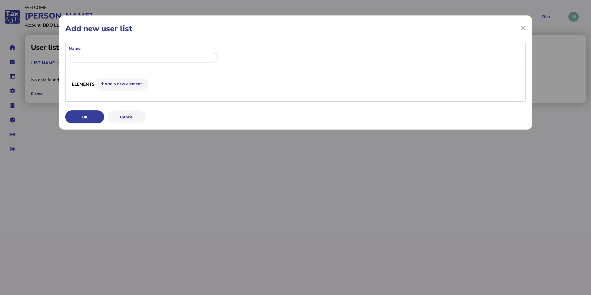
click at [0, 0] on h1 "Add new user list" at bounding box center [0, 0] width 0 height 0
click at [0, 0] on span "×" at bounding box center [0, 0] width 0 height 0
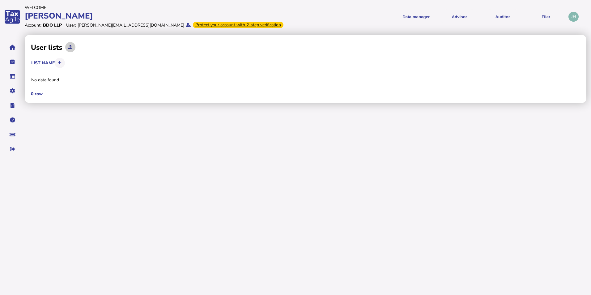
click at [67, 47] on button at bounding box center [70, 47] width 10 height 10
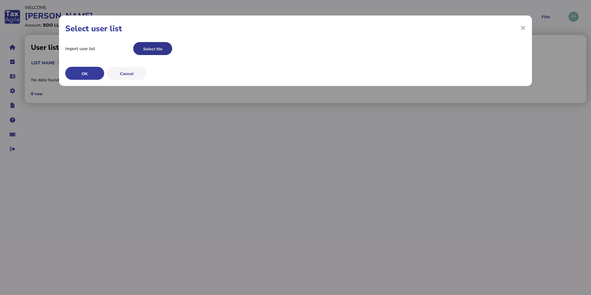
click at [150, 44] on button "Select file" at bounding box center [152, 48] width 39 height 13
click at [88, 70] on button "OK" at bounding box center [84, 73] width 39 height 13
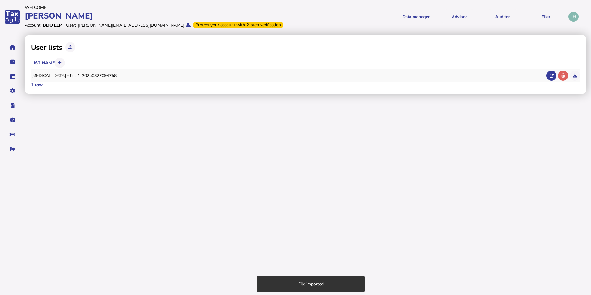
click at [59, 74] on div "ibs - list 1_20250827094758" at bounding box center [287, 76] width 513 height 6
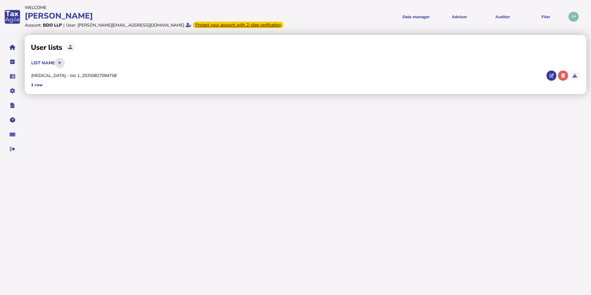
click at [60, 67] on button at bounding box center [60, 63] width 10 height 10
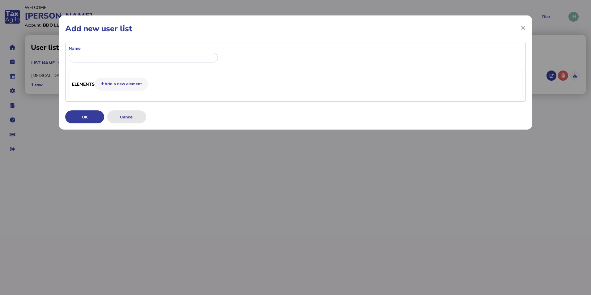
click at [0, 0] on button "Cancel" at bounding box center [0, 0] width 0 height 0
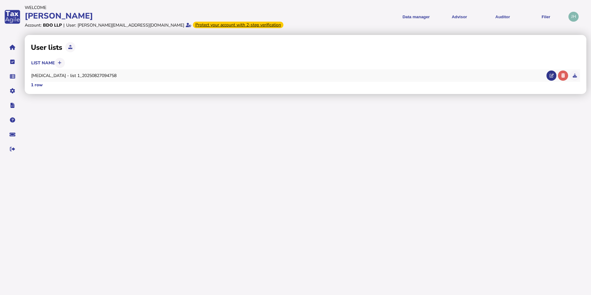
click at [549, 77] on button at bounding box center [551, 75] width 10 height 10
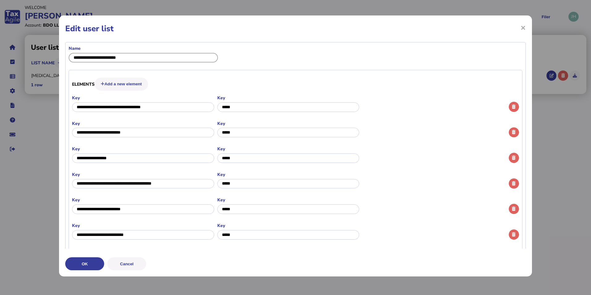
drag, startPoint x: 145, startPoint y: 54, endPoint x: 57, endPoint y: 57, distance: 88.4
click at [0, 0] on div "× Edit user list Name Elements Add a new element Key Key Key Key Key Key Key Ke…" at bounding box center [0, 0] width 0 height 0
type input "********"
click at [0, 0] on button "OK" at bounding box center [0, 0] width 0 height 0
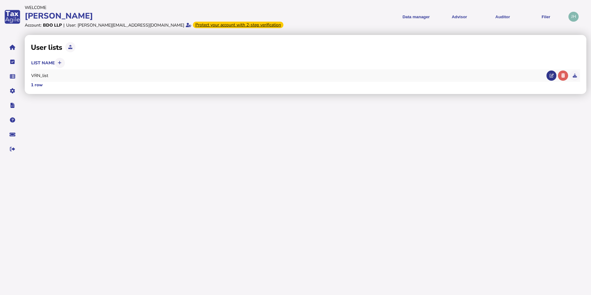
click at [547, 74] on button at bounding box center [551, 75] width 10 height 10
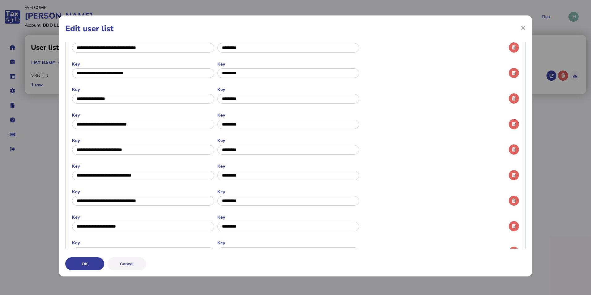
scroll to position [28271, 0]
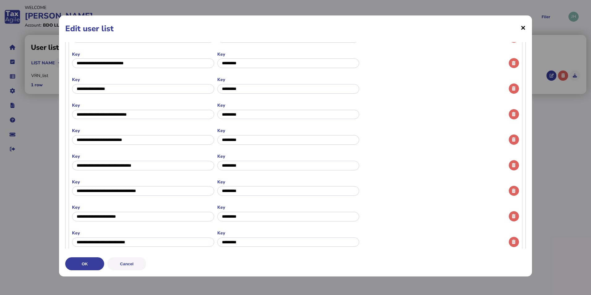
click at [0, 0] on span "×" at bounding box center [0, 0] width 0 height 0
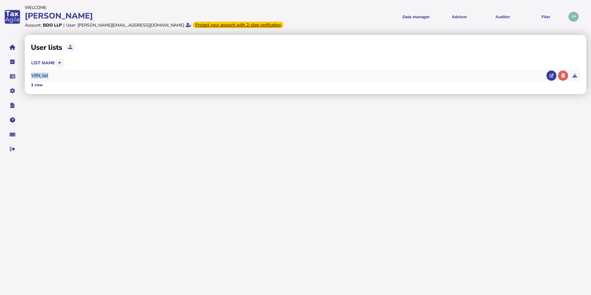
drag, startPoint x: 51, startPoint y: 76, endPoint x: 32, endPoint y: 76, distance: 19.5
click at [32, 76] on div "VRN_list" at bounding box center [287, 76] width 513 height 6
copy div "VRN_list"
click at [49, 75] on div "VRN_list" at bounding box center [287, 76] width 513 height 6
drag, startPoint x: 548, startPoint y: 77, endPoint x: 338, endPoint y: 96, distance: 210.4
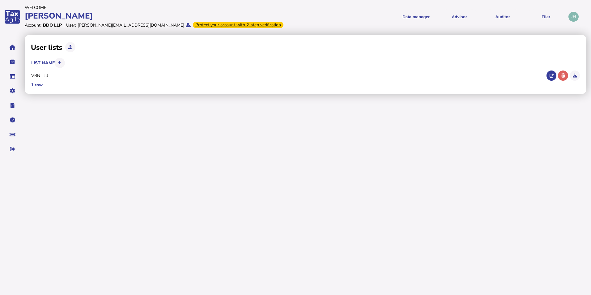
click at [548, 77] on button at bounding box center [551, 75] width 10 height 10
